Goal: Task Accomplishment & Management: Manage account settings

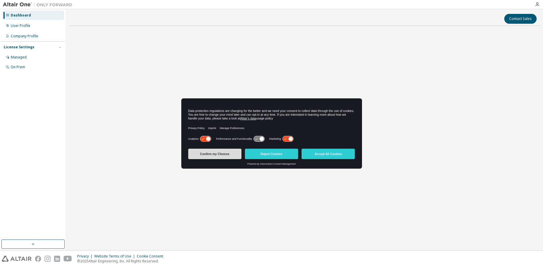
click at [222, 151] on button "Confirm my Choices" at bounding box center [214, 154] width 53 height 10
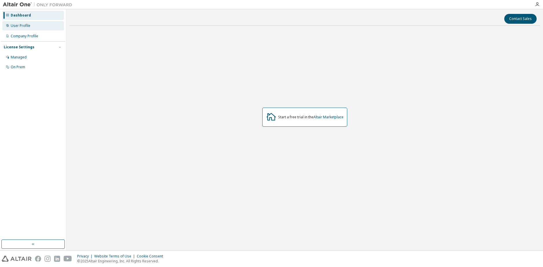
click at [39, 25] on div "User Profile" at bounding box center [33, 25] width 62 height 9
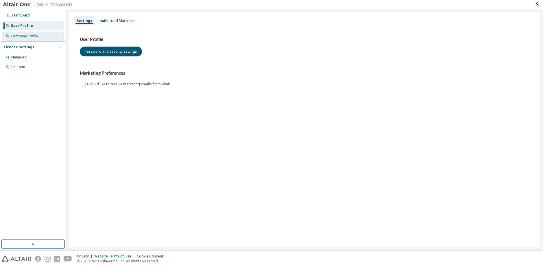
click at [35, 38] on div "Company Profile" at bounding box center [33, 36] width 62 height 9
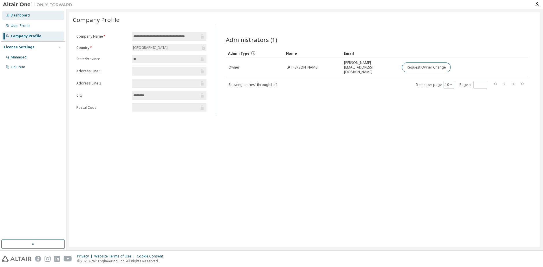
click at [34, 17] on div "Dashboard" at bounding box center [33, 15] width 62 height 9
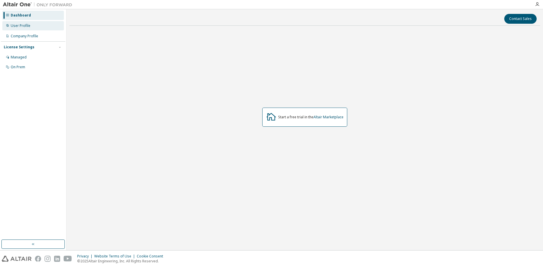
click at [32, 24] on div "User Profile" at bounding box center [33, 25] width 62 height 9
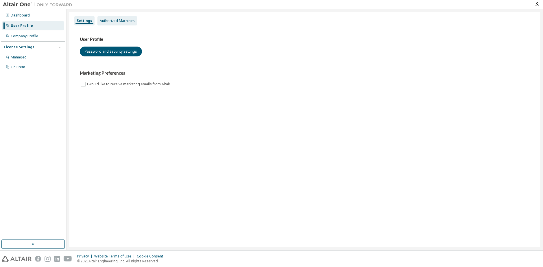
click at [111, 20] on div "Authorized Machines" at bounding box center [117, 21] width 35 height 5
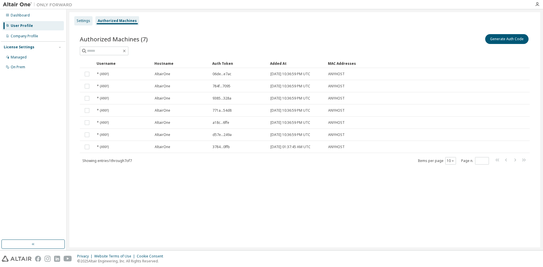
click at [88, 21] on div "Settings" at bounding box center [84, 21] width 14 height 5
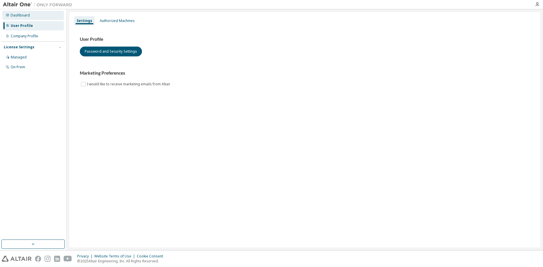
click at [36, 17] on div "Dashboard" at bounding box center [33, 15] width 62 height 9
click at [537, 6] on icon "button" at bounding box center [537, 4] width 5 height 5
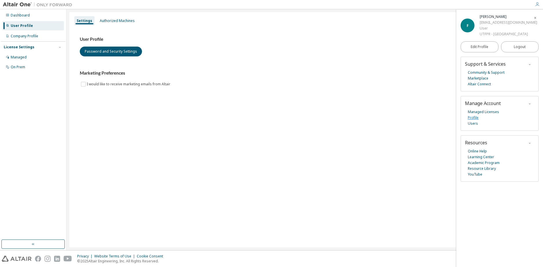
click at [474, 121] on link "Profile" at bounding box center [473, 118] width 11 height 6
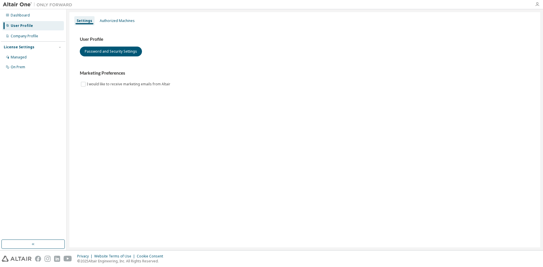
click at [539, 3] on icon "button" at bounding box center [537, 4] width 5 height 5
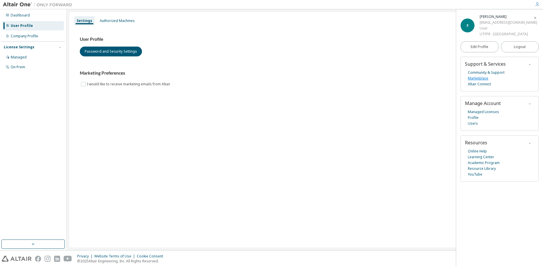
click at [480, 81] on link "Marketplace" at bounding box center [478, 78] width 21 height 6
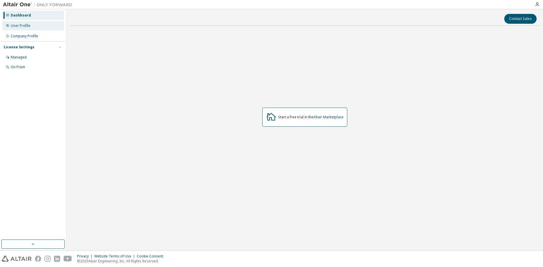
click at [18, 22] on div "User Profile" at bounding box center [33, 25] width 62 height 9
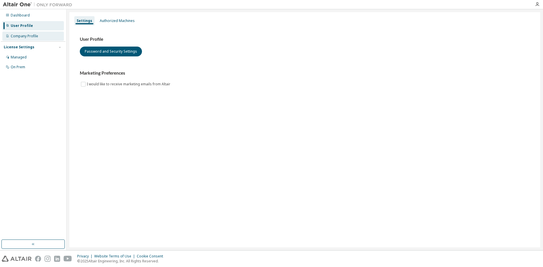
click at [44, 36] on div "Company Profile" at bounding box center [33, 36] width 62 height 9
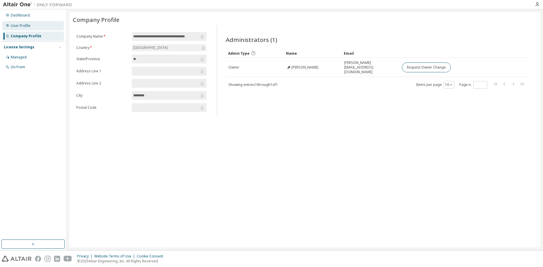
click at [36, 24] on div "User Profile" at bounding box center [33, 25] width 62 height 9
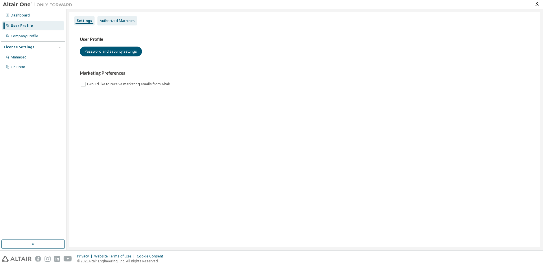
click at [127, 24] on div "Authorized Machines" at bounding box center [117, 20] width 40 height 9
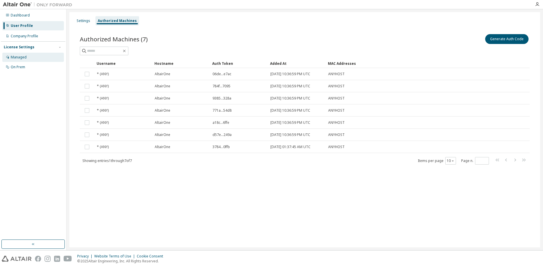
click at [24, 56] on div "Managed" at bounding box center [19, 57] width 16 height 5
